Goal: Find specific page/section: Find specific page/section

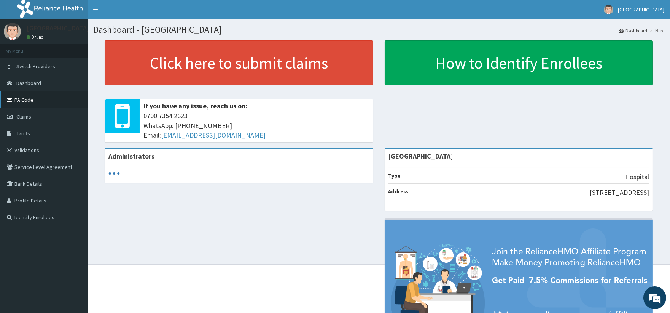
click at [25, 97] on link "PA Code" at bounding box center [44, 99] width 88 height 17
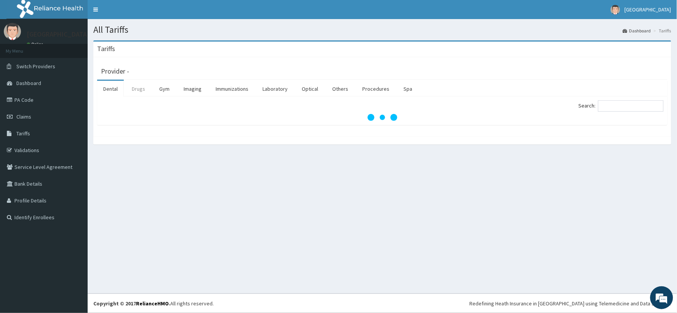
click at [131, 82] on link "Drugs" at bounding box center [139, 89] width 26 height 16
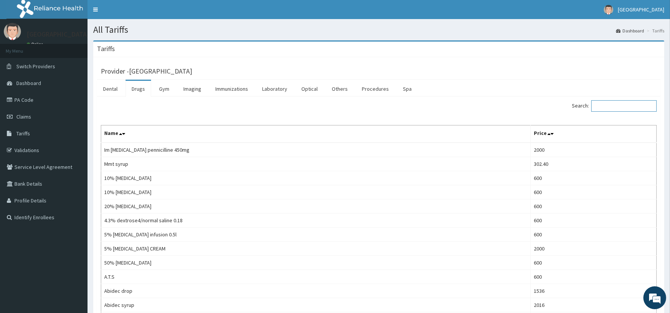
click at [608, 104] on input "Search:" at bounding box center [624, 105] width 65 height 11
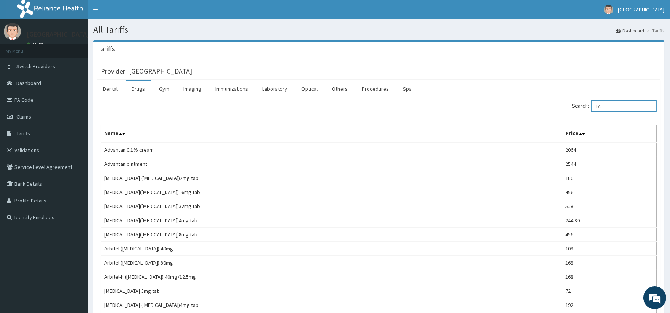
type input "T"
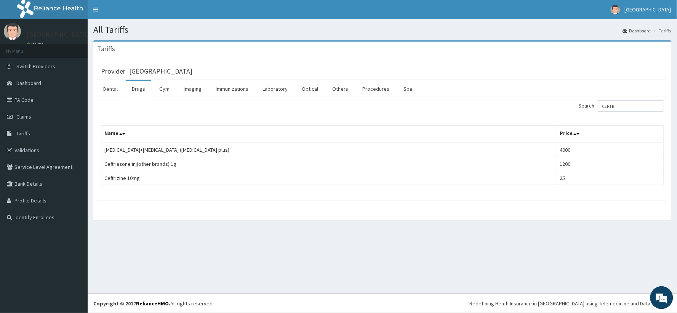
click at [520, 120] on div "Search: CEFTR Name Price Ceftriaxone+Sulbactam (ceftriaxone plus) 4000 Ceftriaz…" at bounding box center [382, 142] width 562 height 85
click at [608, 105] on input "CEFTR" at bounding box center [630, 105] width 65 height 11
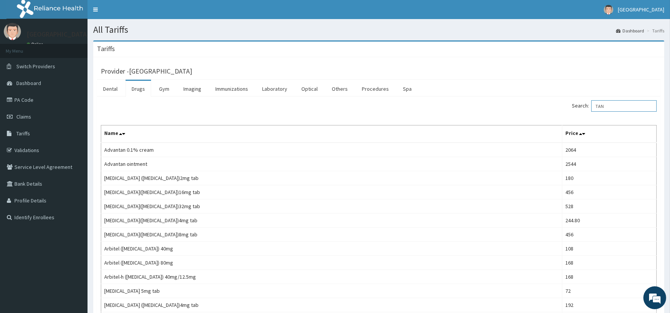
type input "TAN"
click at [24, 100] on link "PA Code" at bounding box center [44, 99] width 88 height 17
